Goal: Information Seeking & Learning: Check status

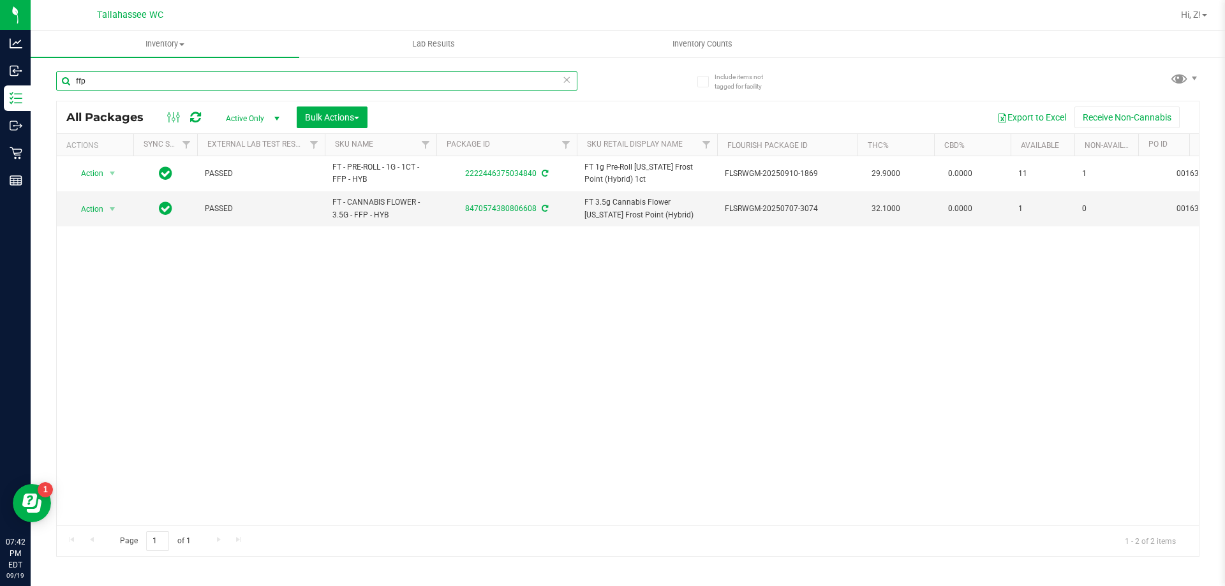
click at [251, 81] on input "ffp" at bounding box center [316, 80] width 521 height 19
click at [478, 85] on input "gss" at bounding box center [316, 80] width 521 height 19
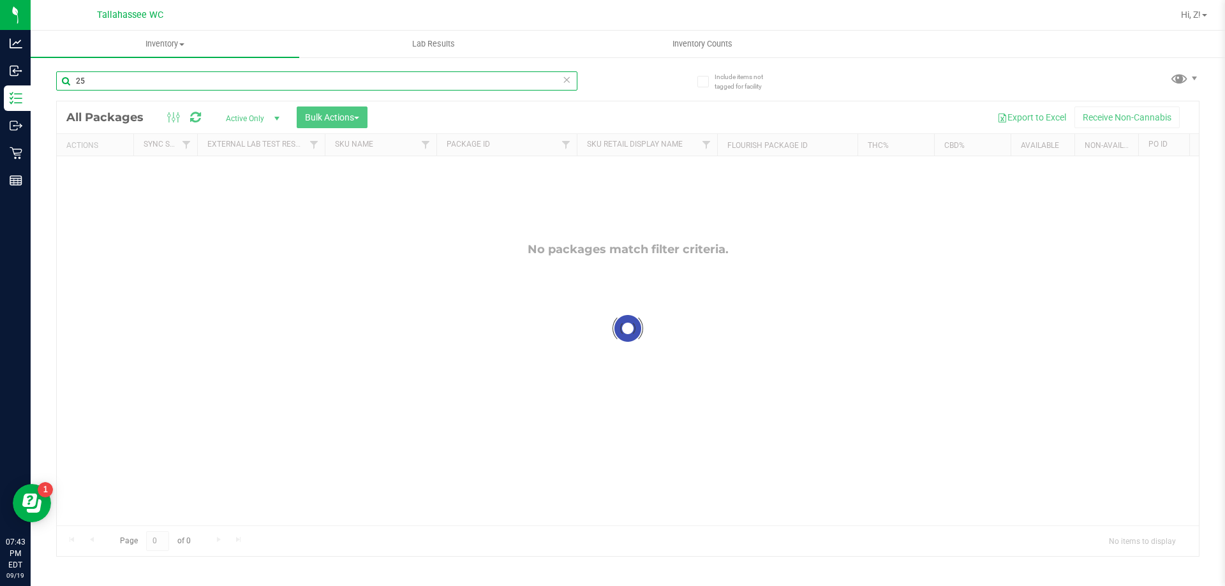
type input "2"
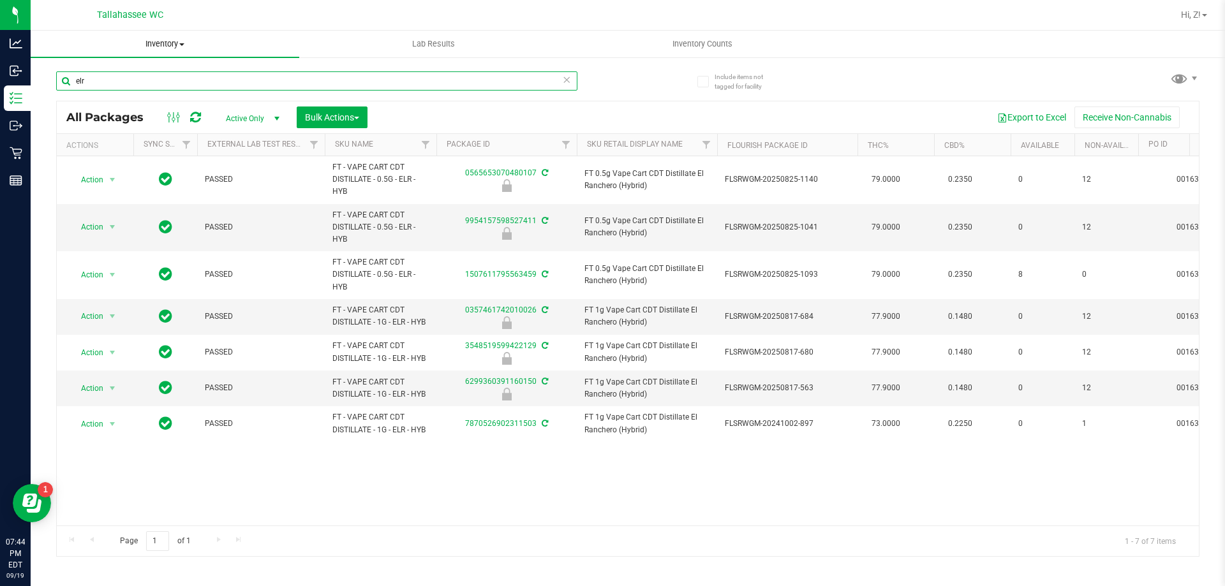
type input "elr"
click at [418, 73] on input "elr" at bounding box center [316, 80] width 521 height 19
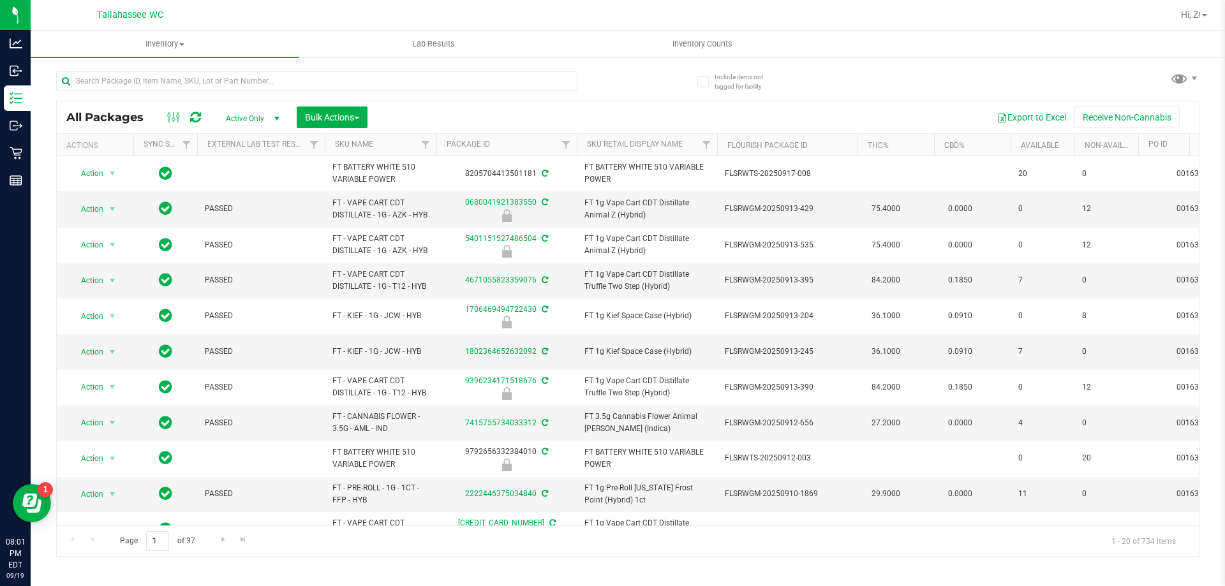
click at [835, 96] on div "All Packages Active Only Active Only Lab Samples Locked All External Internal B…" at bounding box center [627, 308] width 1143 height 498
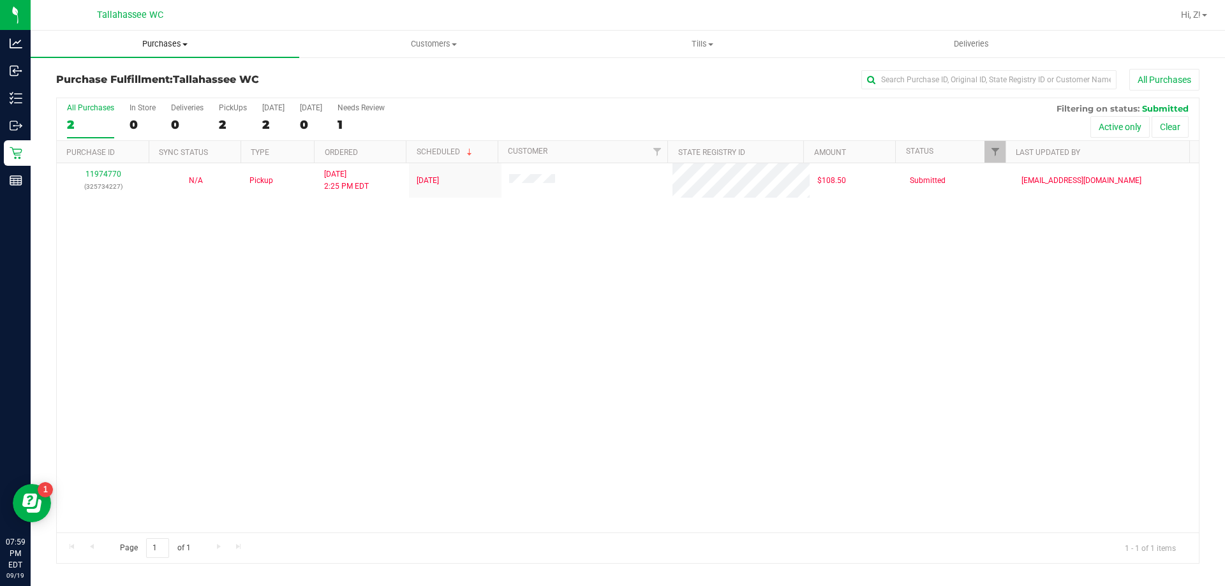
click at [170, 44] on span "Purchases" at bounding box center [165, 43] width 269 height 11
